Goal: Communication & Community: Answer question/provide support

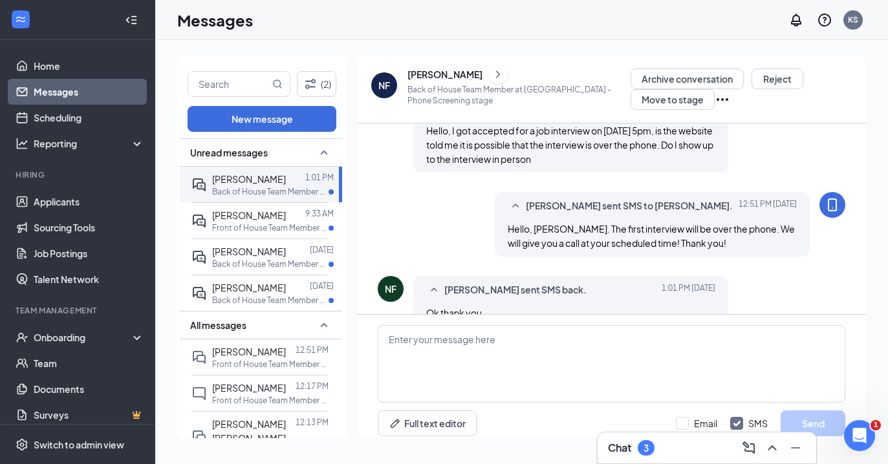
scroll to position [456, 0]
click at [215, 81] on input "text" at bounding box center [228, 84] width 81 height 25
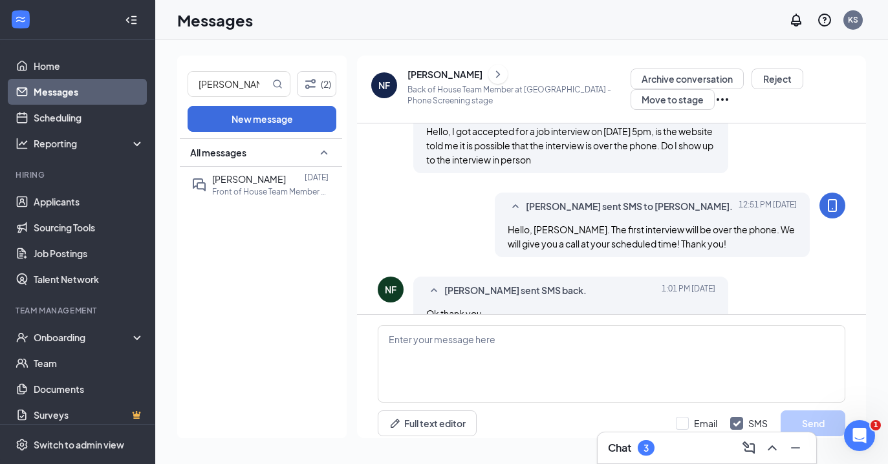
click at [246, 162] on div "All messages" at bounding box center [261, 152] width 162 height 28
click at [250, 180] on div "All messages" at bounding box center [261, 288] width 162 height 300
click at [252, 153] on div "All messages" at bounding box center [261, 152] width 162 height 28
click at [251, 189] on p "Front of House Team Member at [GEOGRAPHIC_DATA]" at bounding box center [270, 191] width 116 height 11
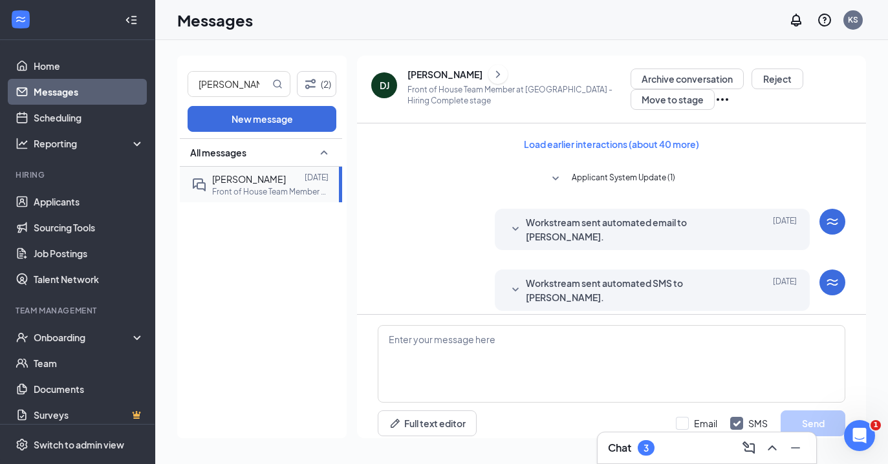
scroll to position [8, 0]
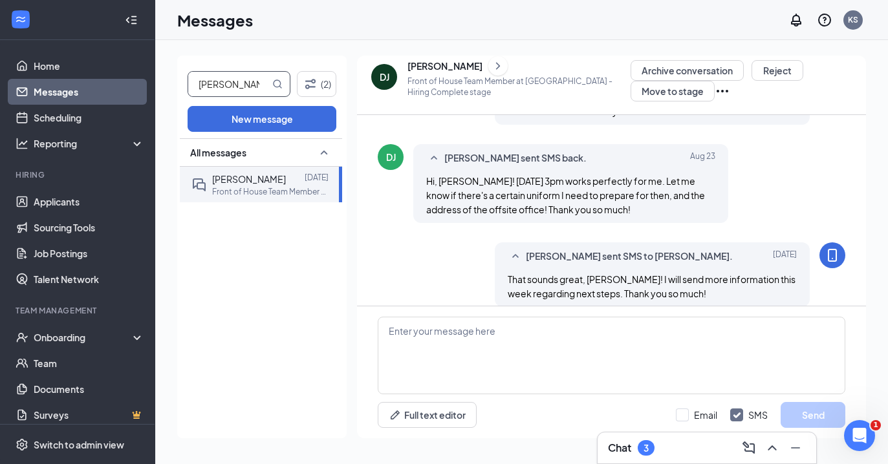
click at [248, 92] on input "[PERSON_NAME]" at bounding box center [228, 84] width 81 height 25
click at [286, 177] on div at bounding box center [295, 179] width 19 height 14
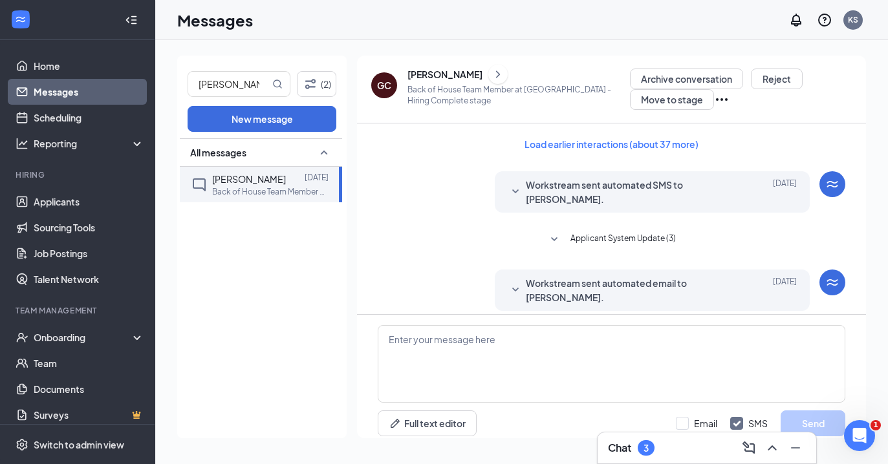
scroll to position [8, 0]
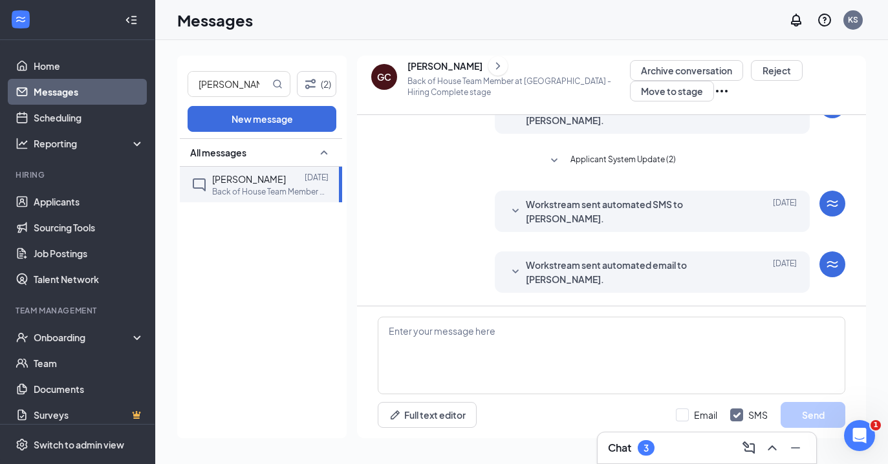
click at [544, 275] on span "Workstream sent automated email to [PERSON_NAME]." at bounding box center [632, 272] width 213 height 28
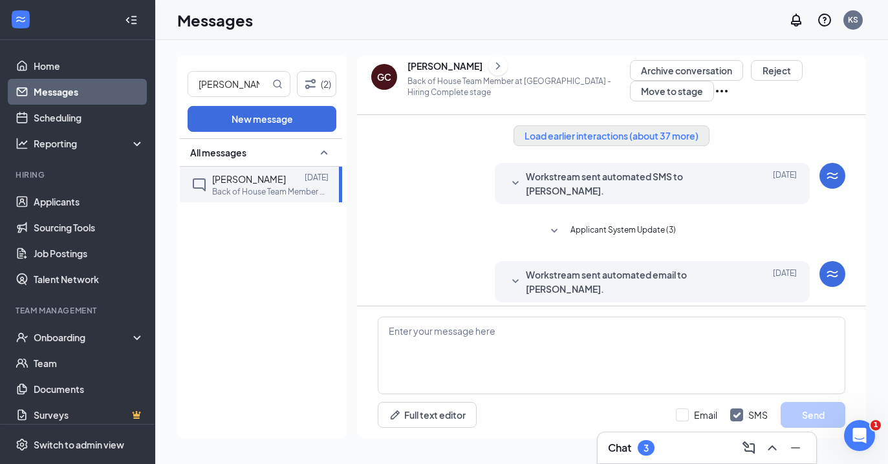
scroll to position [0, 0]
click at [596, 132] on button "Load earlier interactions (about 37 more)" at bounding box center [611, 135] width 196 height 21
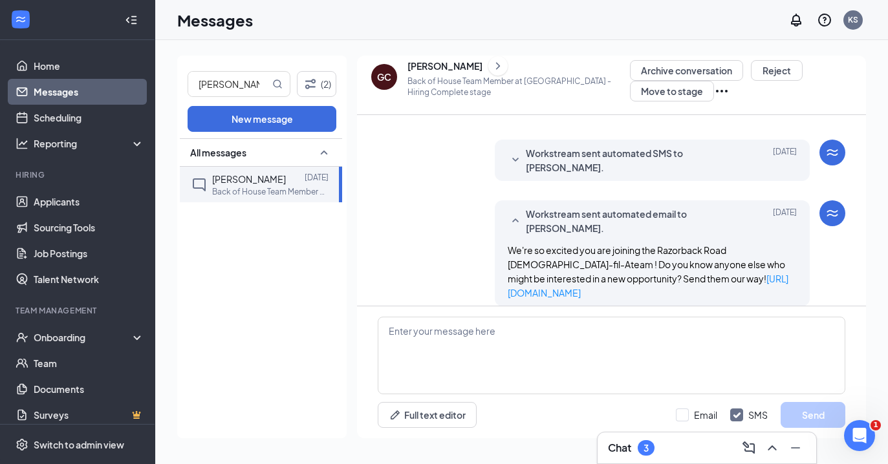
scroll to position [1913, 0]
click at [423, 64] on div "[PERSON_NAME]" at bounding box center [444, 65] width 75 height 13
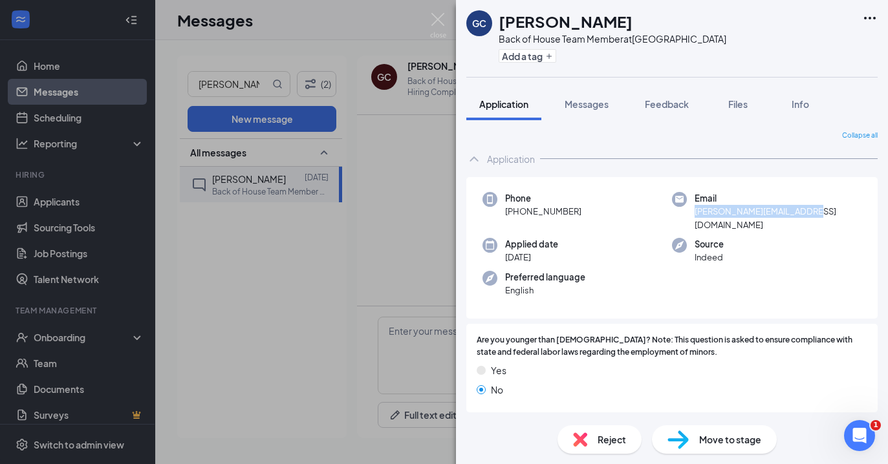
drag, startPoint x: 813, startPoint y: 208, endPoint x: 696, endPoint y: 215, distance: 117.2
click at [696, 215] on div "Email [PERSON_NAME][EMAIL_ADDRESS][DOMAIN_NAME]" at bounding box center [766, 211] width 189 height 39
copy span "[PERSON_NAME][EMAIL_ADDRESS][DOMAIN_NAME]"
click at [333, 188] on div "[PERSON_NAME] Back of House Team Member at [GEOGRAPHIC_DATA] Add a tag Applicat…" at bounding box center [444, 232] width 888 height 464
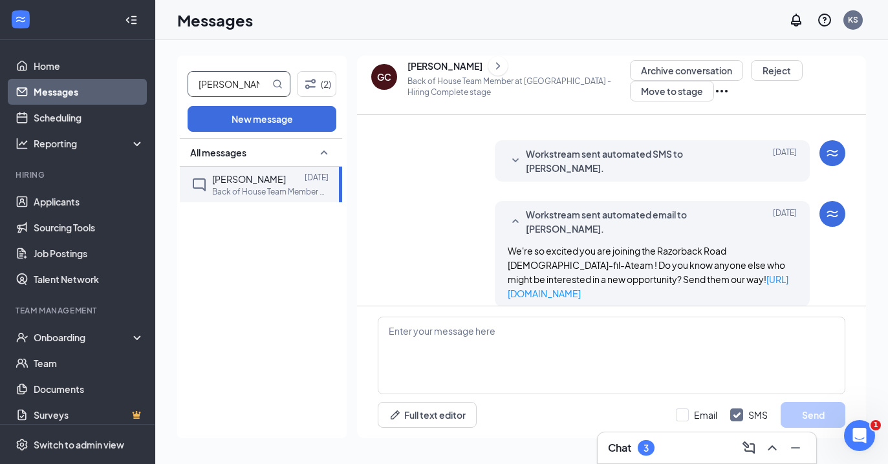
click at [211, 74] on input "[PERSON_NAME]" at bounding box center [228, 84] width 81 height 25
click at [211, 79] on input "[PERSON_NAME]" at bounding box center [228, 84] width 81 height 25
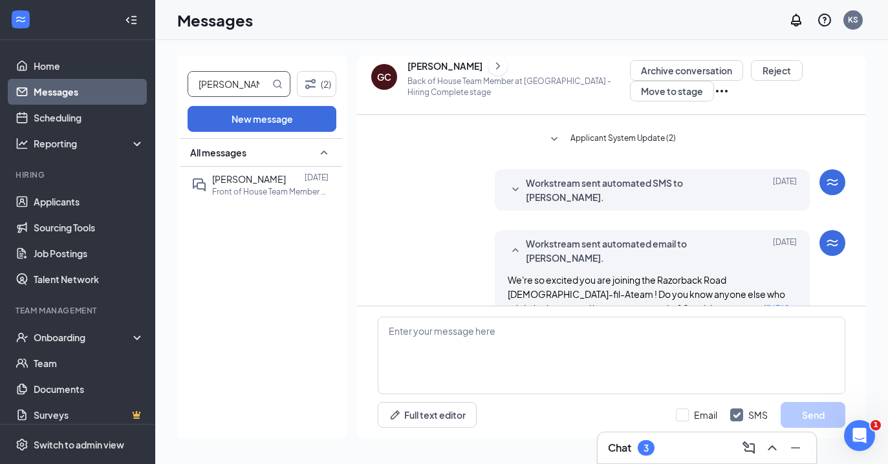
scroll to position [1887, 0]
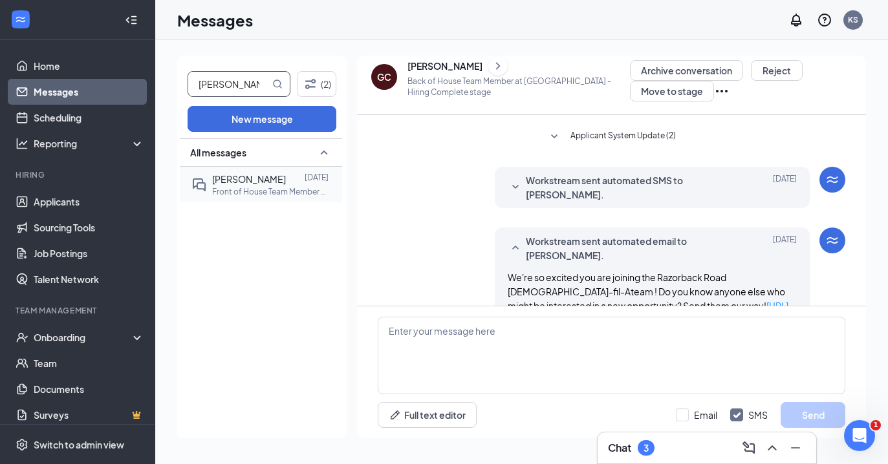
click at [267, 185] on div "[PERSON_NAME]" at bounding box center [249, 179] width 74 height 14
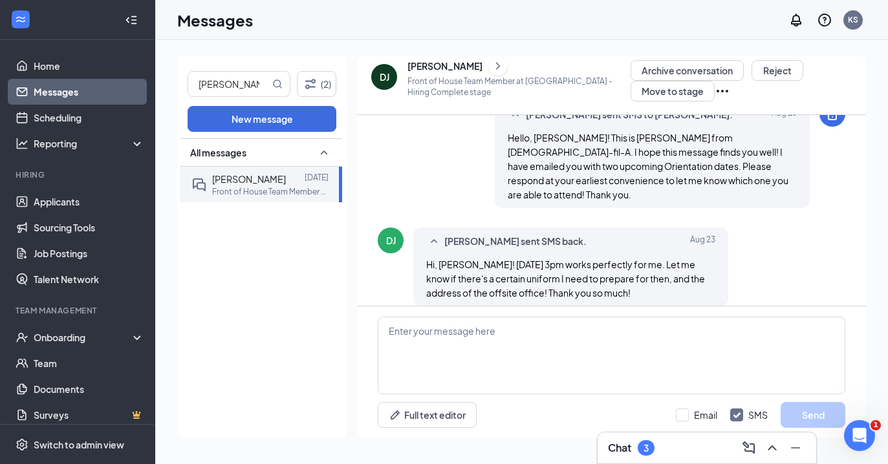
scroll to position [371, 0]
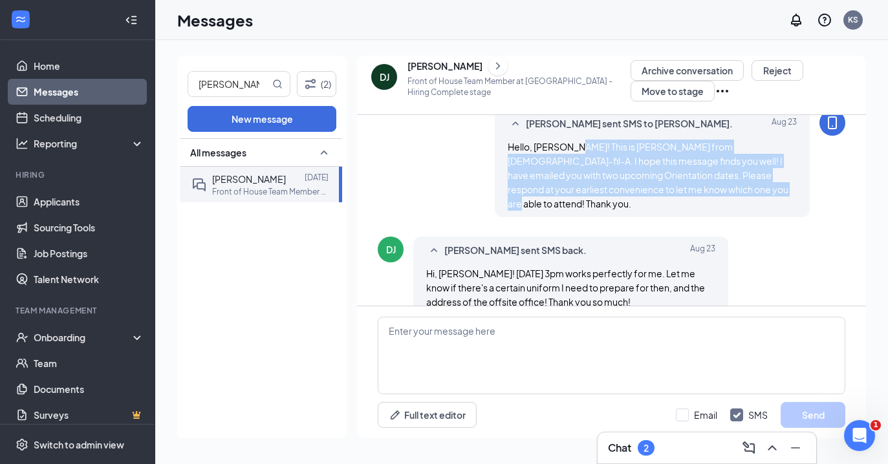
drag, startPoint x: 701, startPoint y: 188, endPoint x: 575, endPoint y: 147, distance: 132.7
click at [575, 147] on div "Hello, [PERSON_NAME]! This is [PERSON_NAME] from [DEMOGRAPHIC_DATA]-fil-A. I ho…" at bounding box center [652, 175] width 289 height 71
copy span "This is [PERSON_NAME] from [DEMOGRAPHIC_DATA]-fil-A. I hope this message finds …"
click at [625, 184] on span "Hello, [PERSON_NAME]! This is [PERSON_NAME] from [DEMOGRAPHIC_DATA]-fil-A. I ho…" at bounding box center [648, 175] width 281 height 69
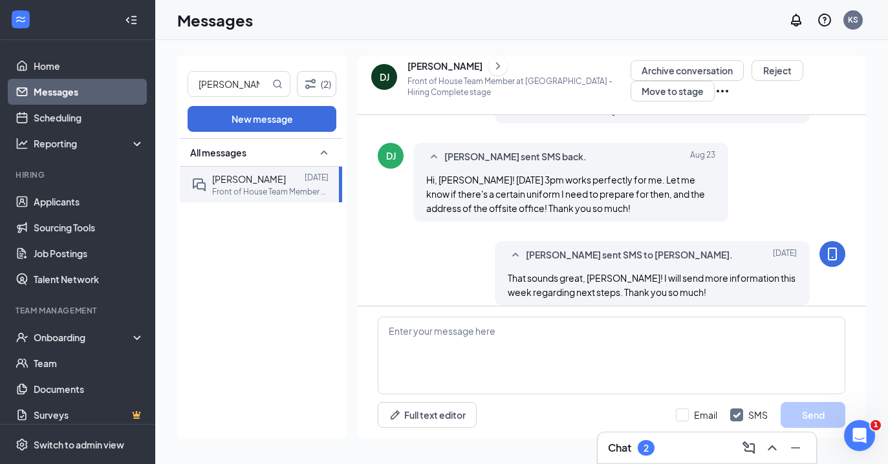
scroll to position [464, 0]
click at [231, 86] on input "[PERSON_NAME]" at bounding box center [228, 84] width 81 height 25
type input "[PERSON_NAME]"
click at [257, 186] on p "Back of House Team Member at [GEOGRAPHIC_DATA]" at bounding box center [270, 191] width 116 height 11
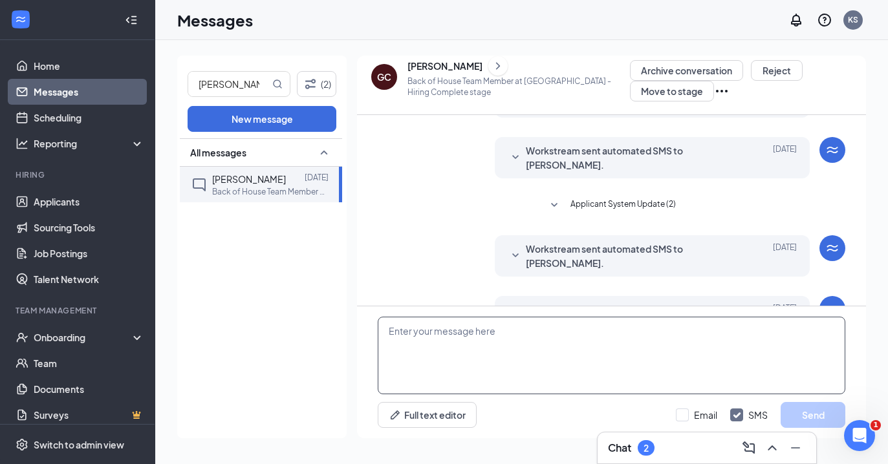
scroll to position [230, 0]
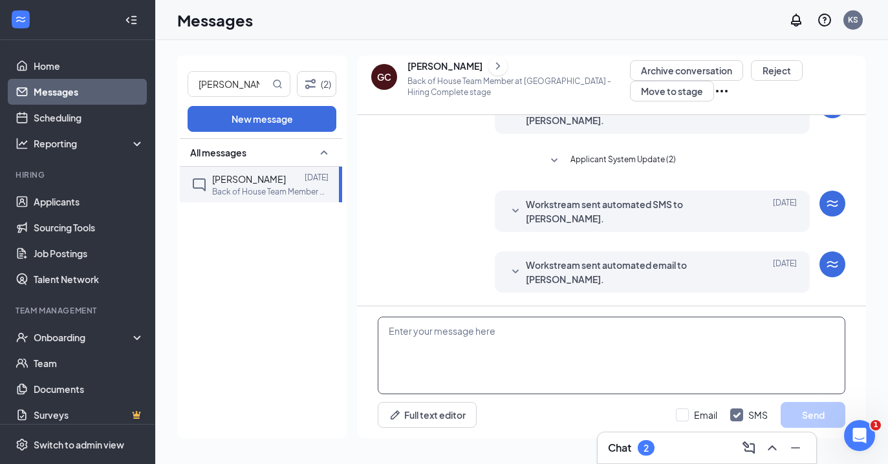
click at [480, 343] on textarea at bounding box center [612, 356] width 468 height 78
paste textarea "This is [PERSON_NAME] from [DEMOGRAPHIC_DATA]-fil-A. I hope this message finds …"
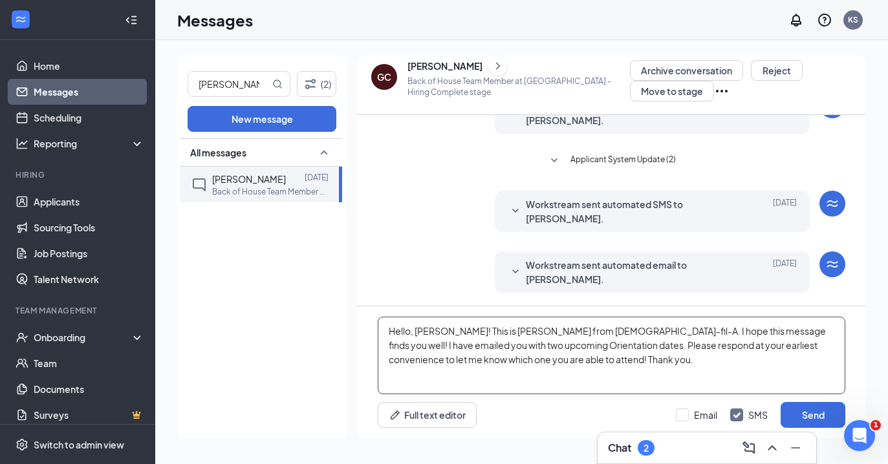
scroll to position [0, 0]
type textarea "Hello, [PERSON_NAME]! This is [PERSON_NAME] from [DEMOGRAPHIC_DATA]-fil-A. I ho…"
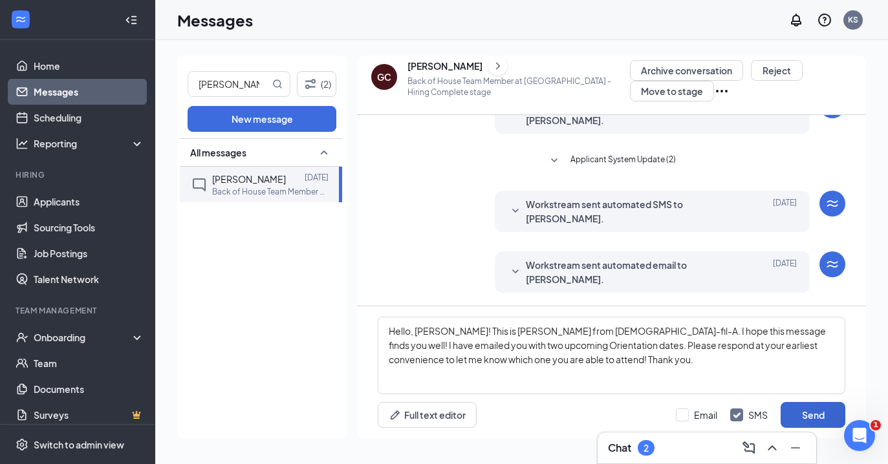
click at [810, 410] on button "Send" at bounding box center [813, 415] width 65 height 26
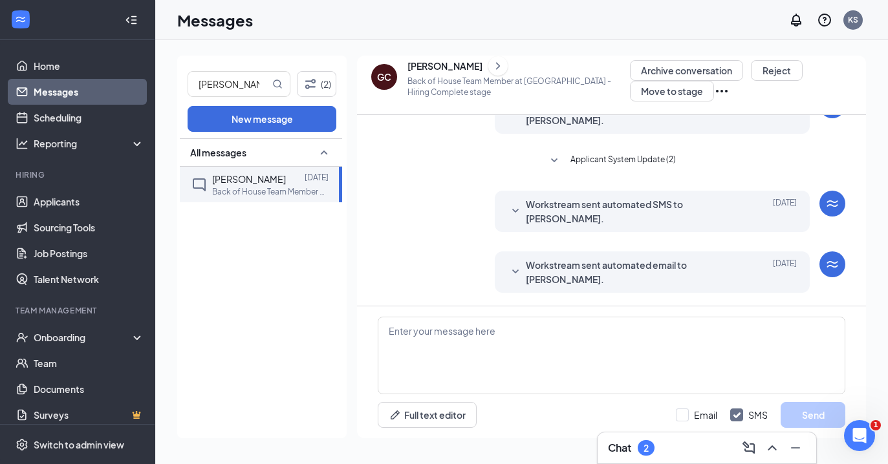
scroll to position [355, 0]
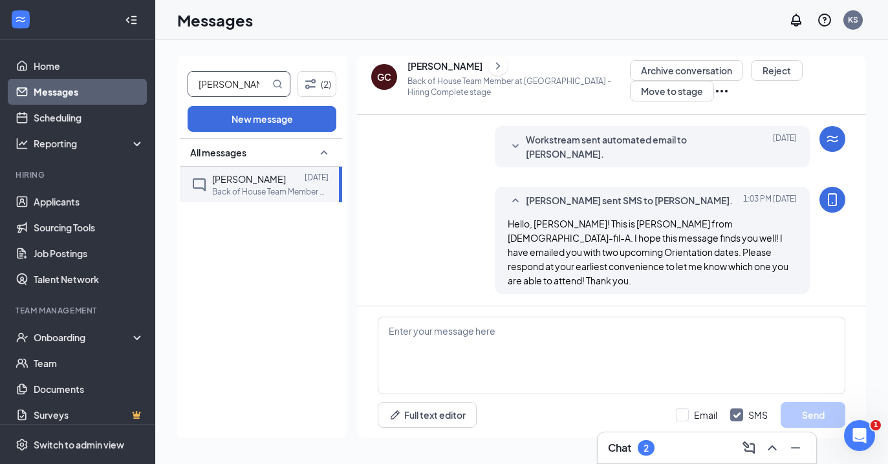
click at [246, 79] on input "[PERSON_NAME]" at bounding box center [228, 84] width 81 height 25
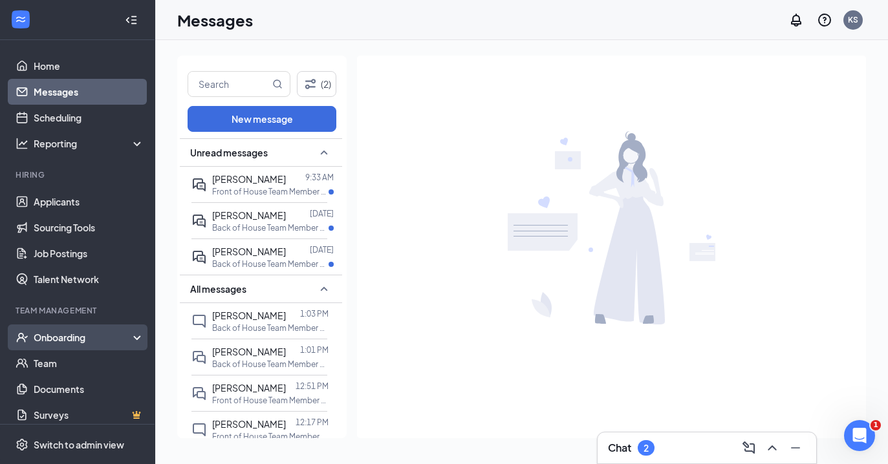
click at [114, 342] on div "Onboarding" at bounding box center [84, 337] width 100 height 13
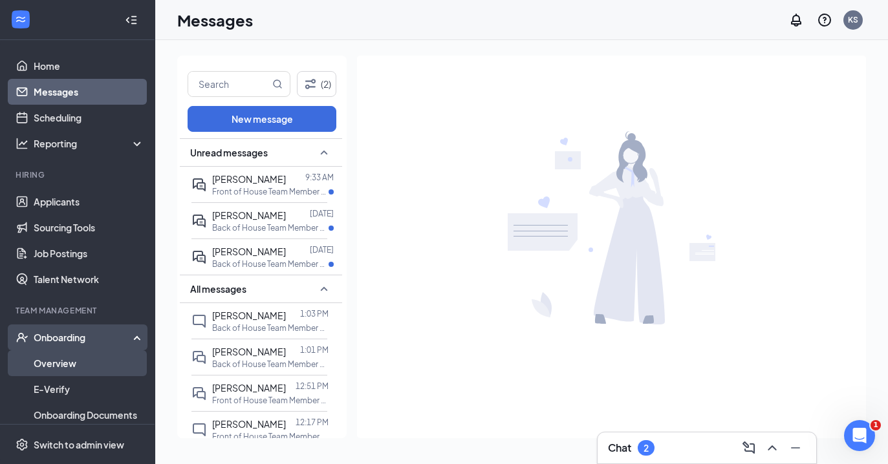
click at [107, 366] on link "Overview" at bounding box center [89, 363] width 111 height 26
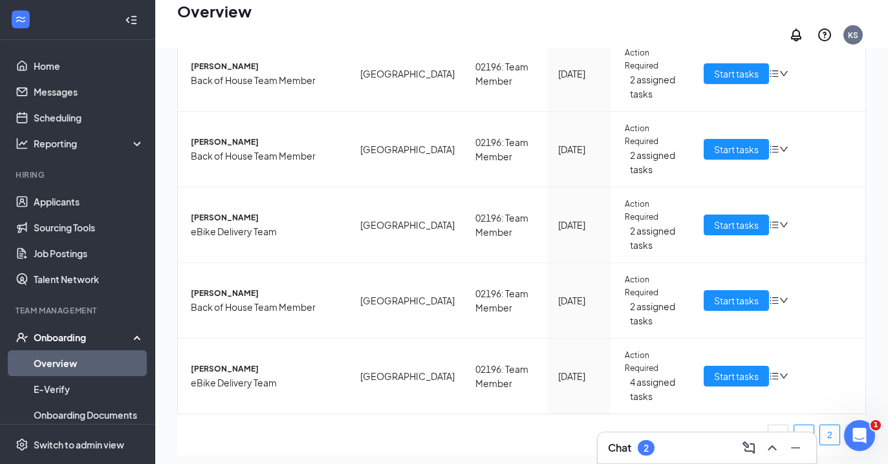
scroll to position [58, 0]
click at [727, 339] on td "Start tasks" at bounding box center [779, 376] width 172 height 75
click at [726, 367] on button "Start tasks" at bounding box center [736, 377] width 65 height 21
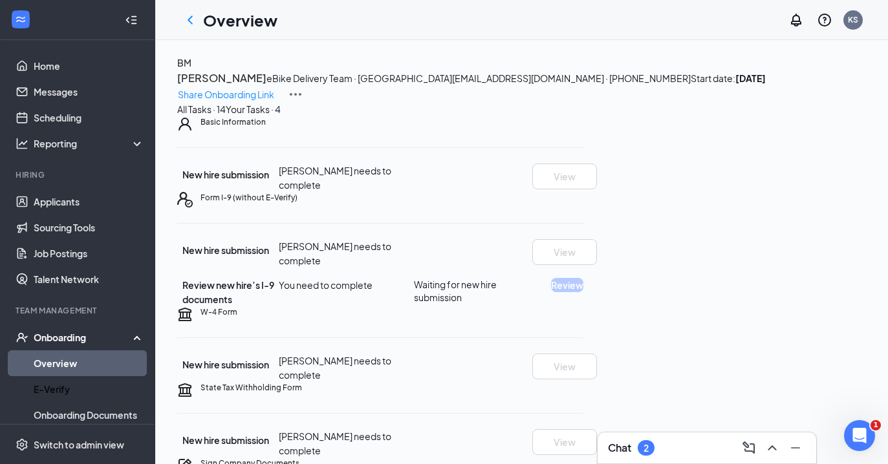
click at [114, 364] on link "Overview" at bounding box center [89, 363] width 111 height 26
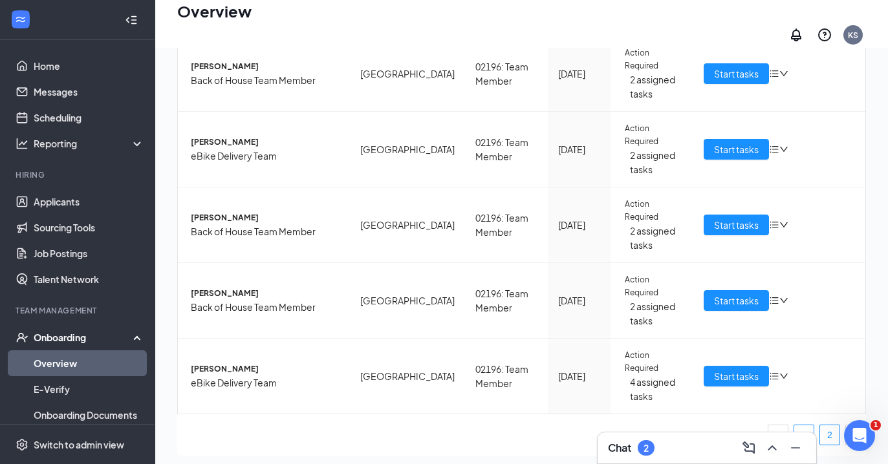
scroll to position [58, 0]
click at [820, 426] on link "2" at bounding box center [829, 435] width 19 height 19
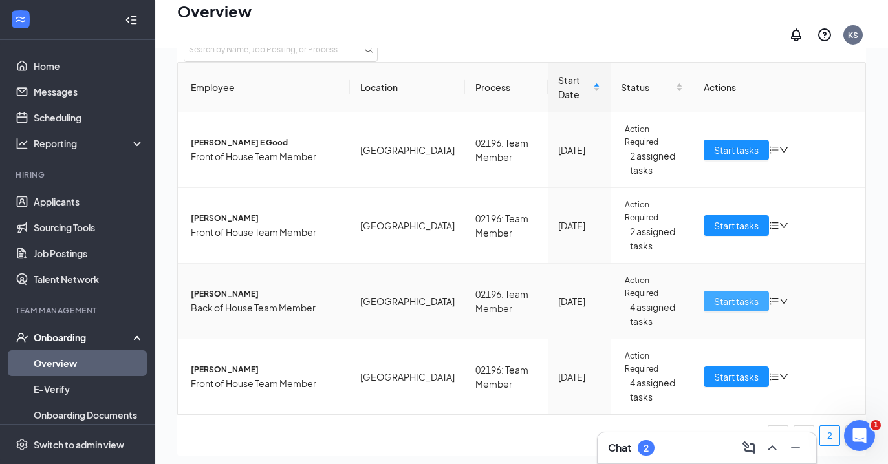
scroll to position [105, 0]
click at [716, 294] on span "Start tasks" at bounding box center [736, 301] width 45 height 14
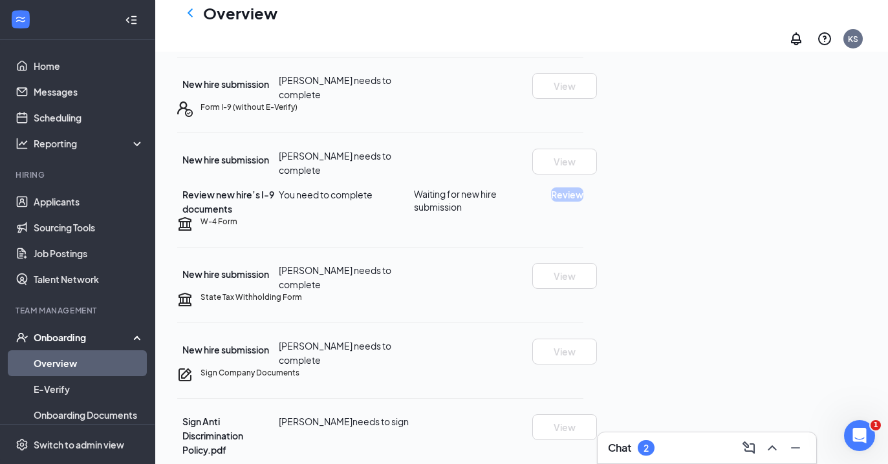
click at [124, 363] on link "Overview" at bounding box center [89, 363] width 111 height 26
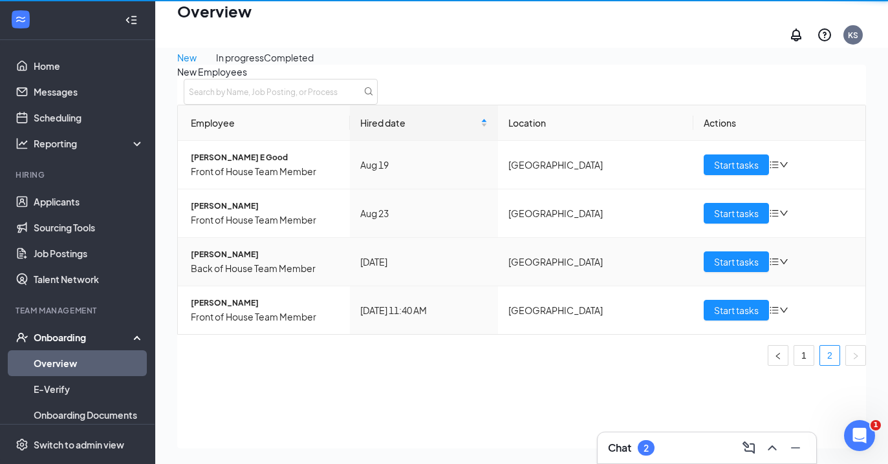
scroll to position [58, 0]
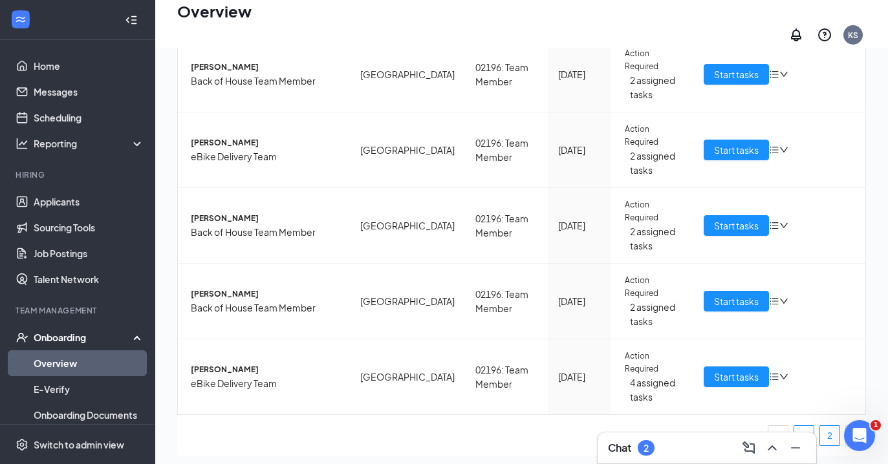
click at [820, 426] on link "2" at bounding box center [829, 435] width 19 height 19
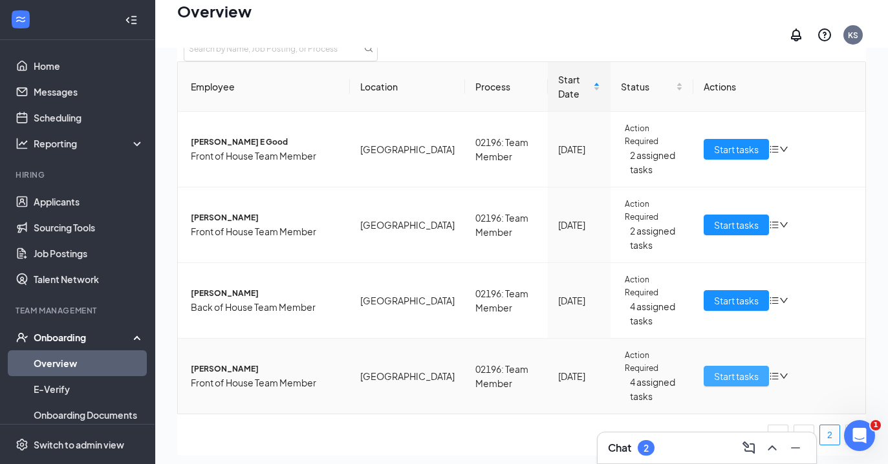
scroll to position [58, 0]
click at [735, 370] on span "Start tasks" at bounding box center [736, 377] width 45 height 14
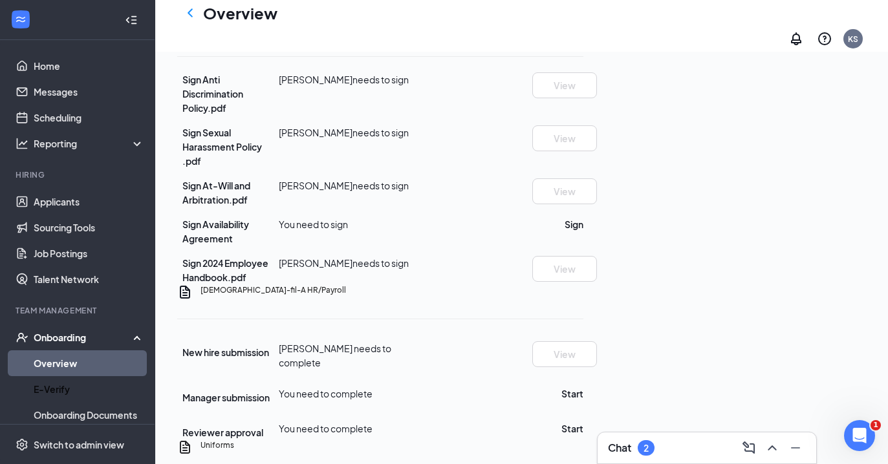
click at [128, 369] on link "Overview" at bounding box center [89, 363] width 111 height 26
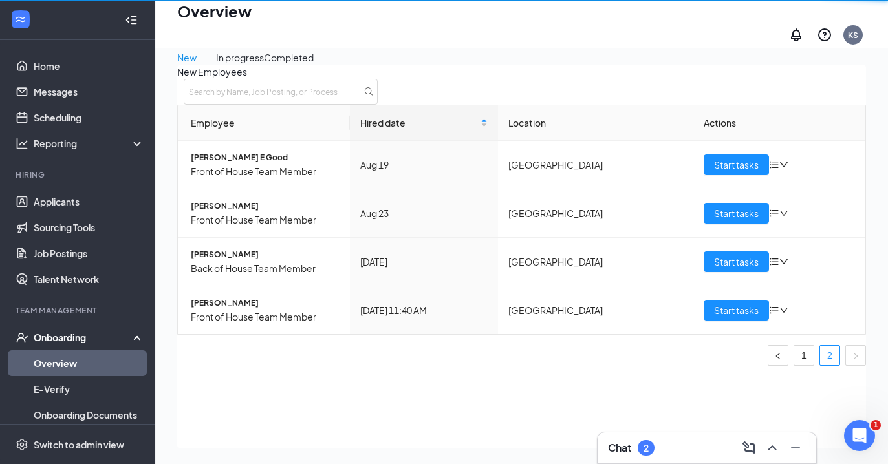
scroll to position [58, 0]
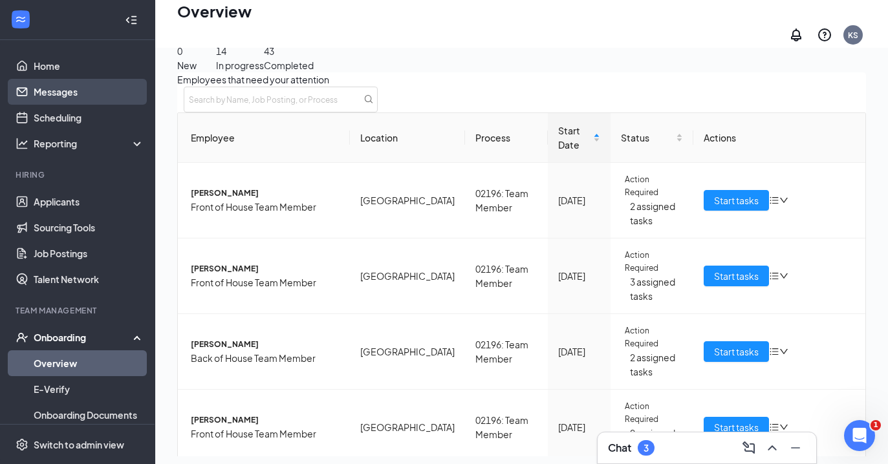
click at [70, 92] on link "Messages" at bounding box center [89, 92] width 111 height 26
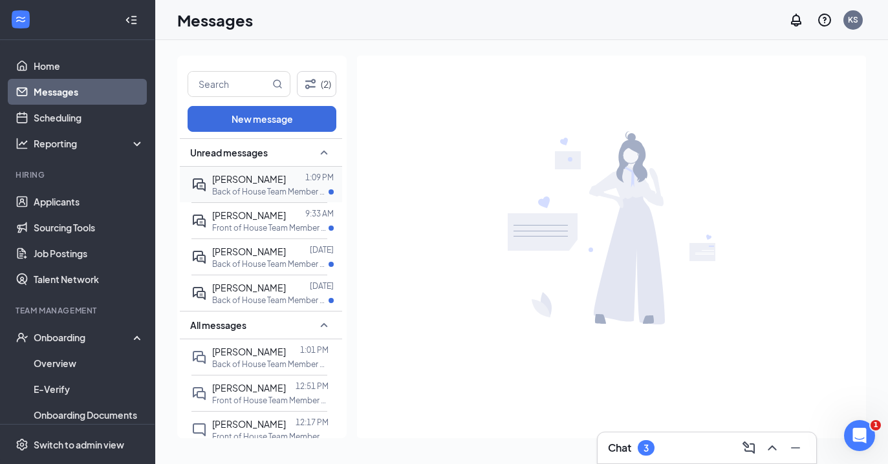
click at [238, 186] on p "Back of House Team Member at [GEOGRAPHIC_DATA]" at bounding box center [270, 191] width 116 height 11
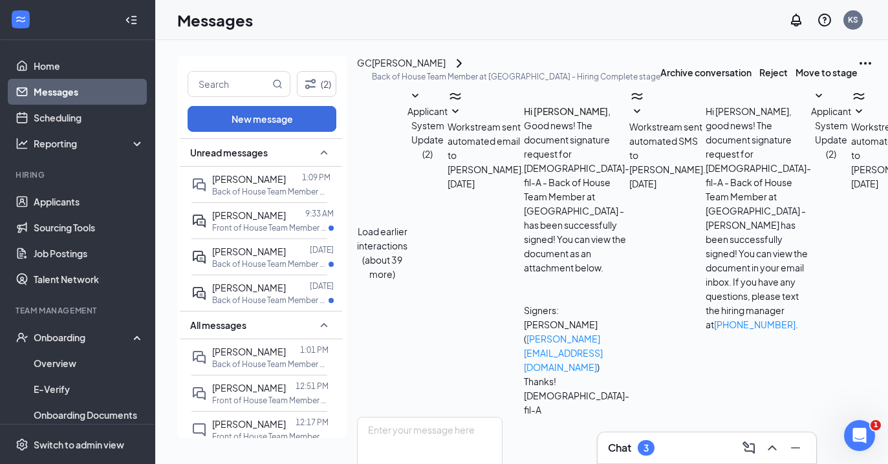
scroll to position [8, 0]
click at [502, 417] on textarea at bounding box center [429, 456] width 145 height 78
type textarea "Thank you so much!"
